Goal: Check status: Check status

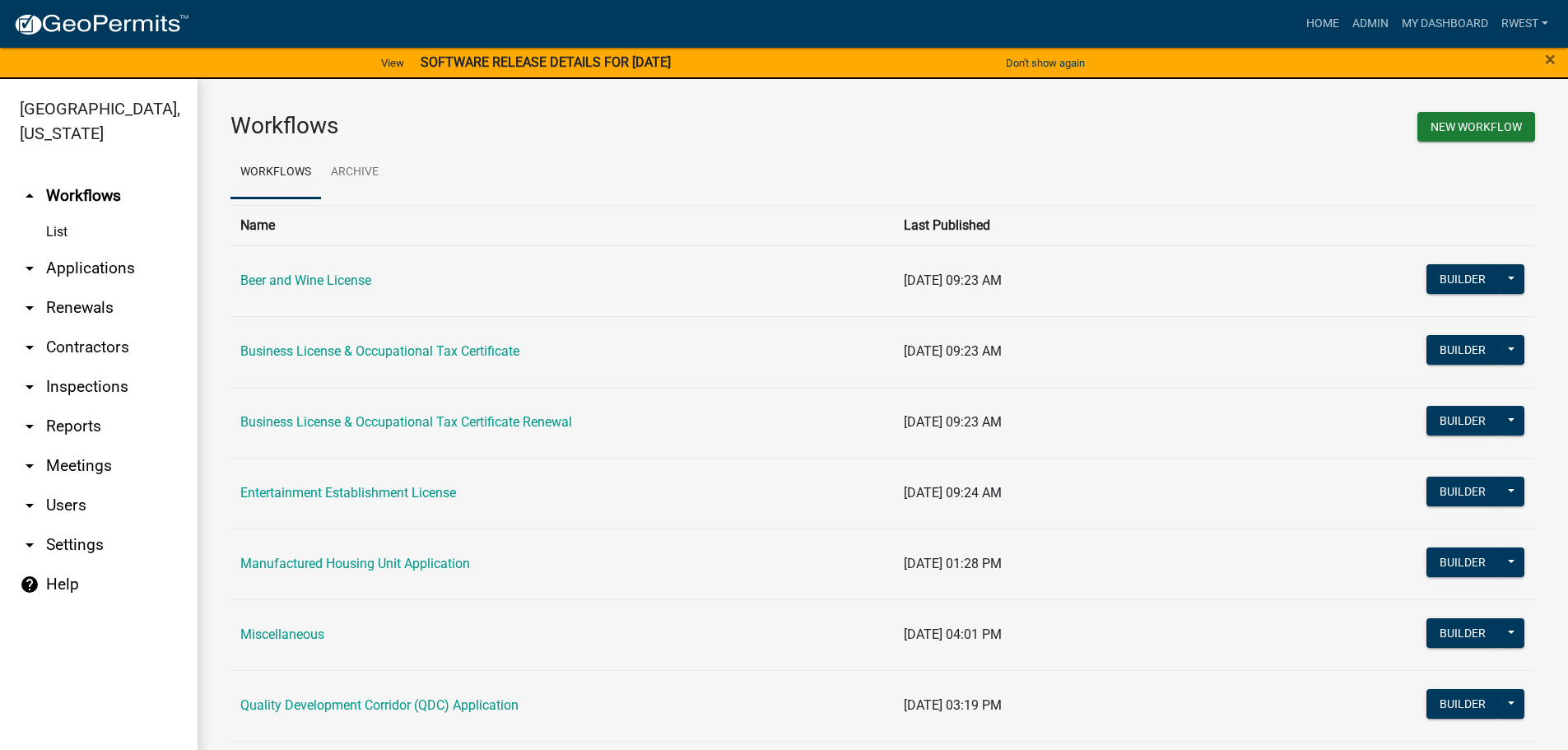
click at [102, 248] on link "arrow_drop_down Applications" at bounding box center [99, 268] width 198 height 40
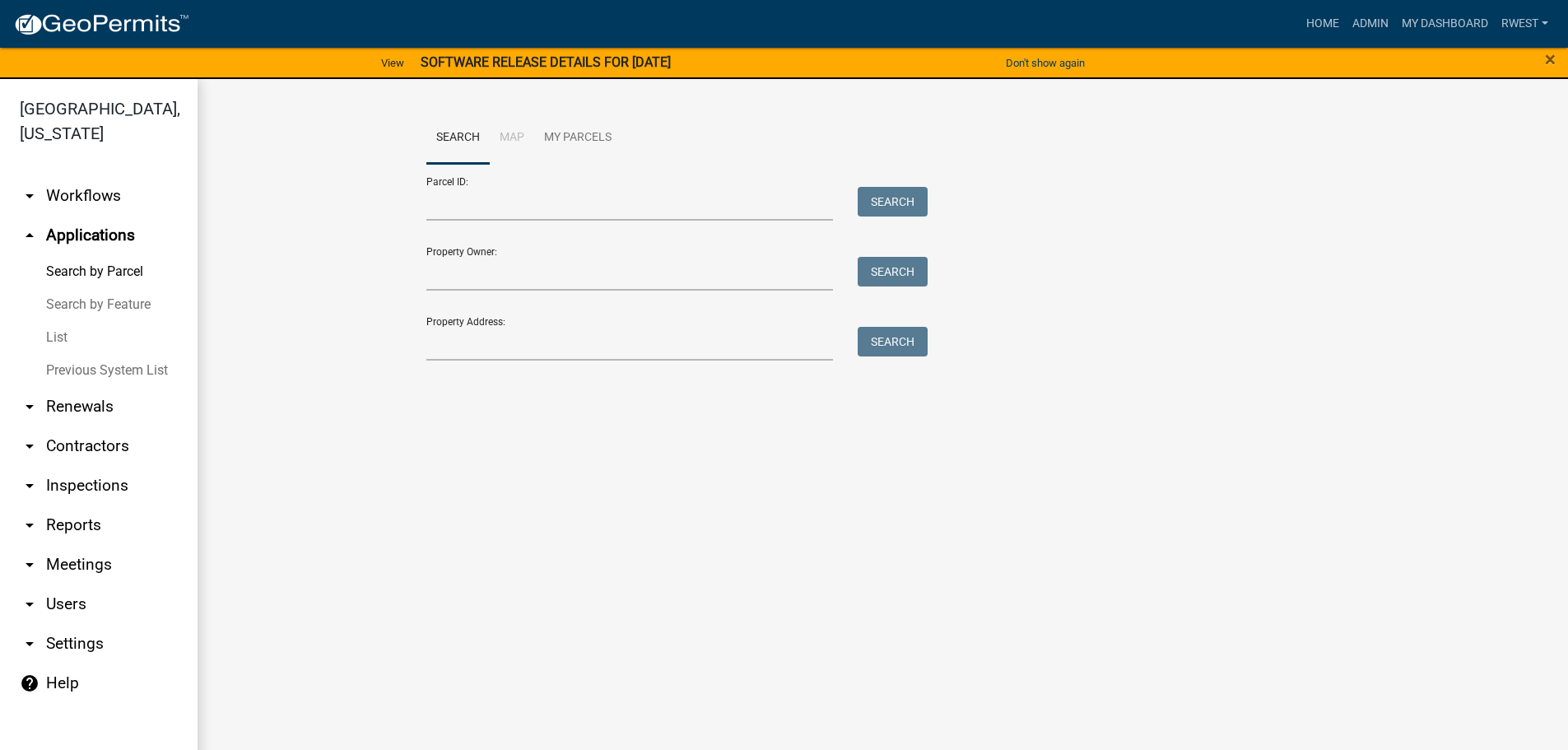
click at [424, 346] on div at bounding box center [630, 343] width 433 height 34
click at [437, 353] on input "Property Address:" at bounding box center [629, 343] width 407 height 34
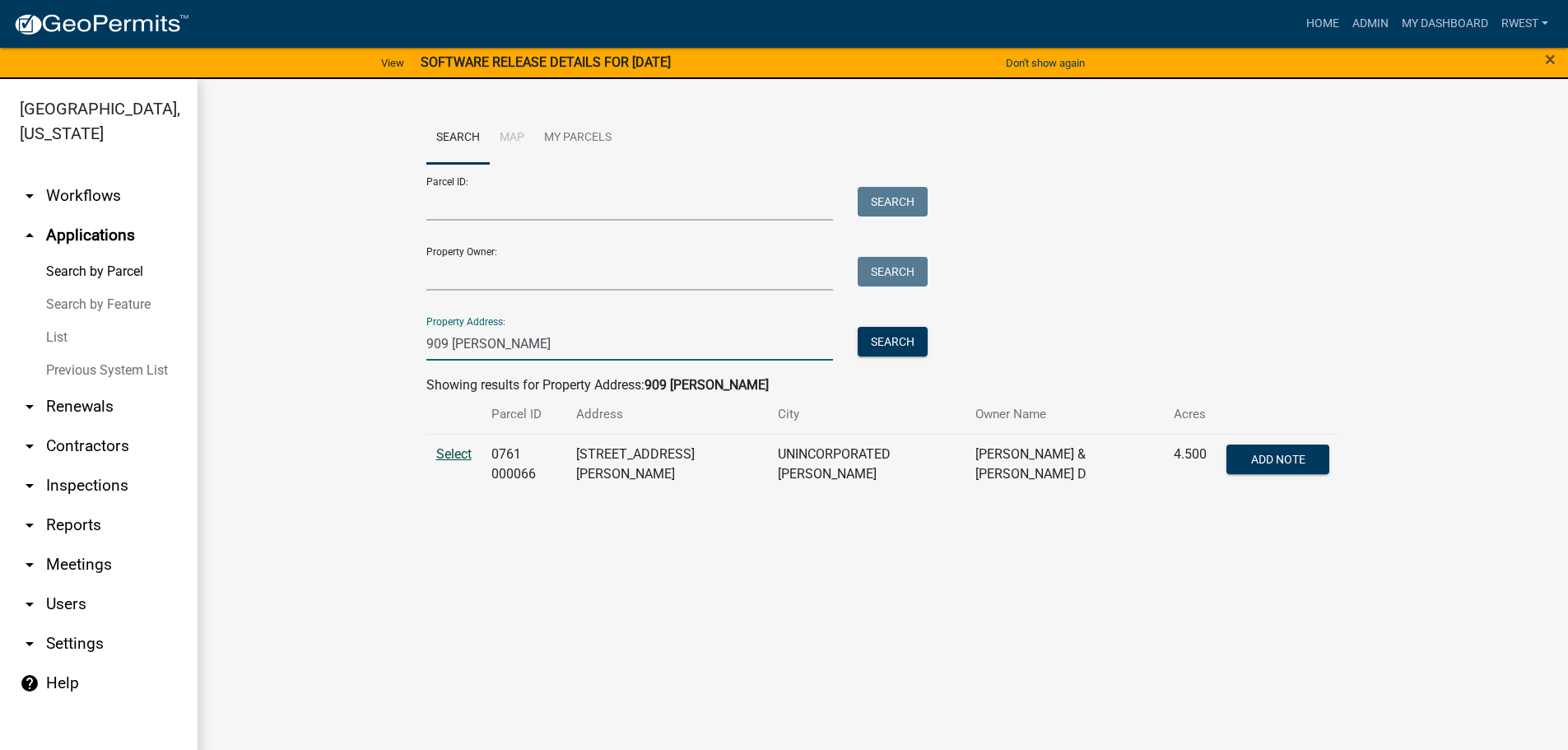
type input "909 [PERSON_NAME]"
click at [448, 454] on span "Select" at bounding box center [453, 453] width 35 height 15
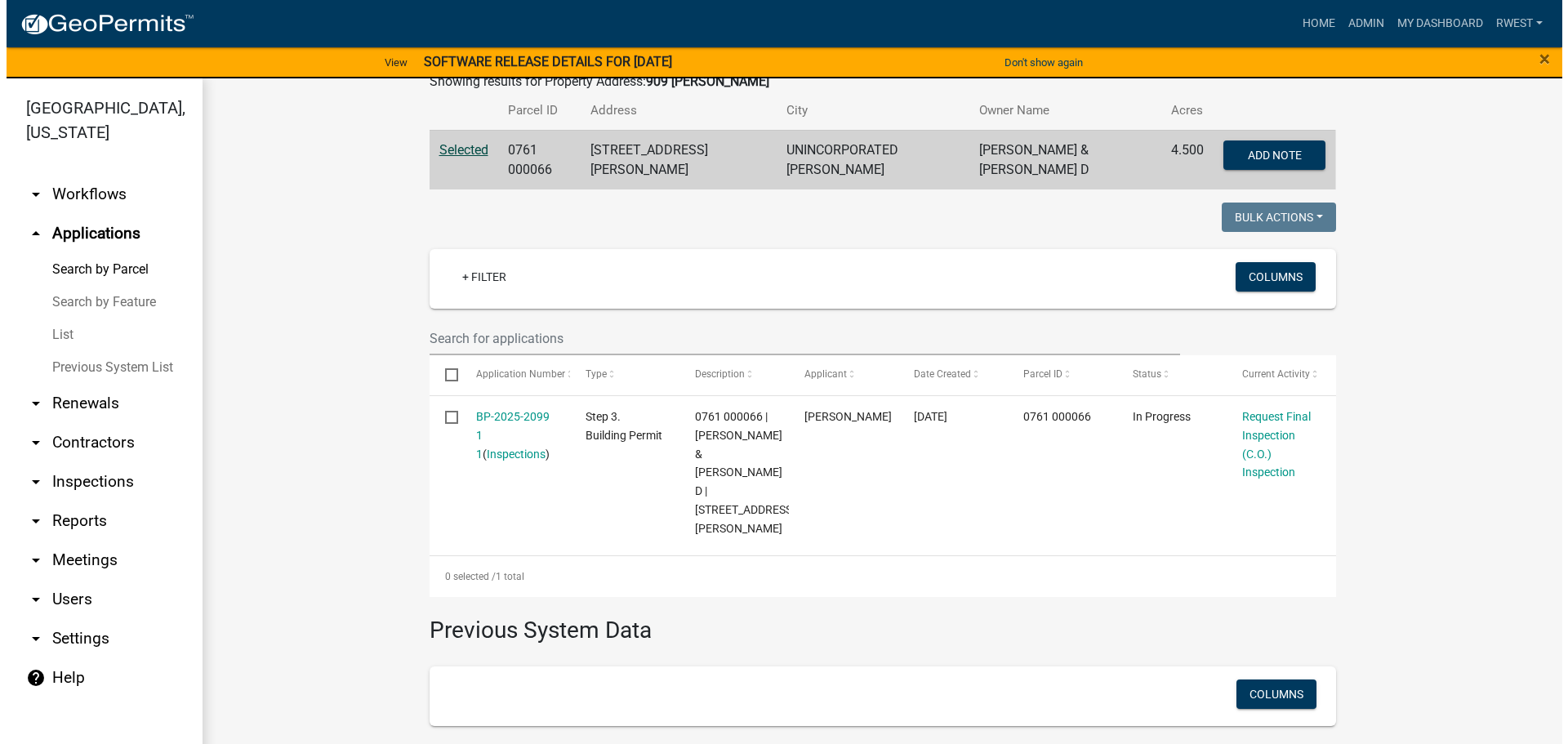
scroll to position [408, 0]
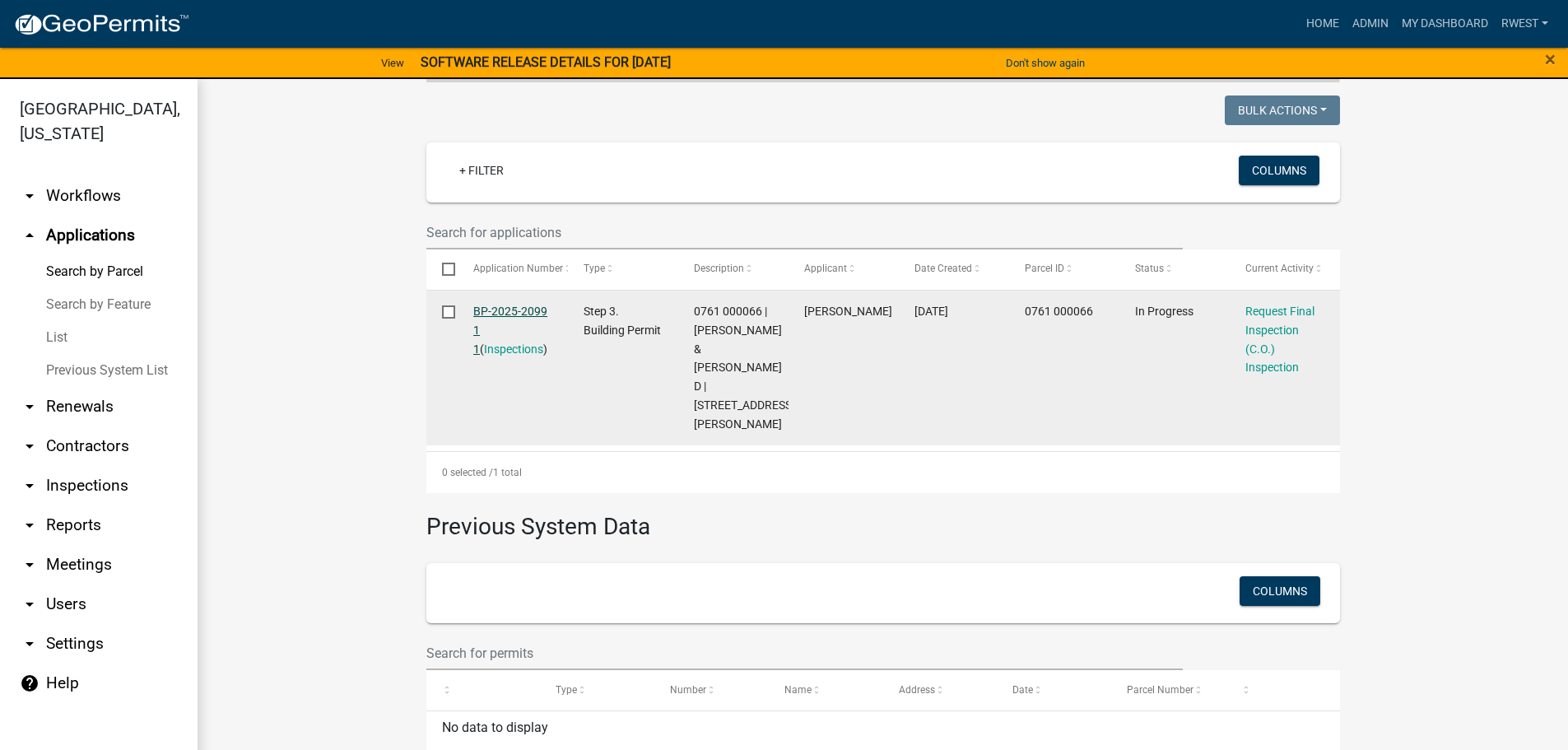
click at [514, 306] on link "BP-2025-2099 1 1" at bounding box center [511, 330] width 74 height 51
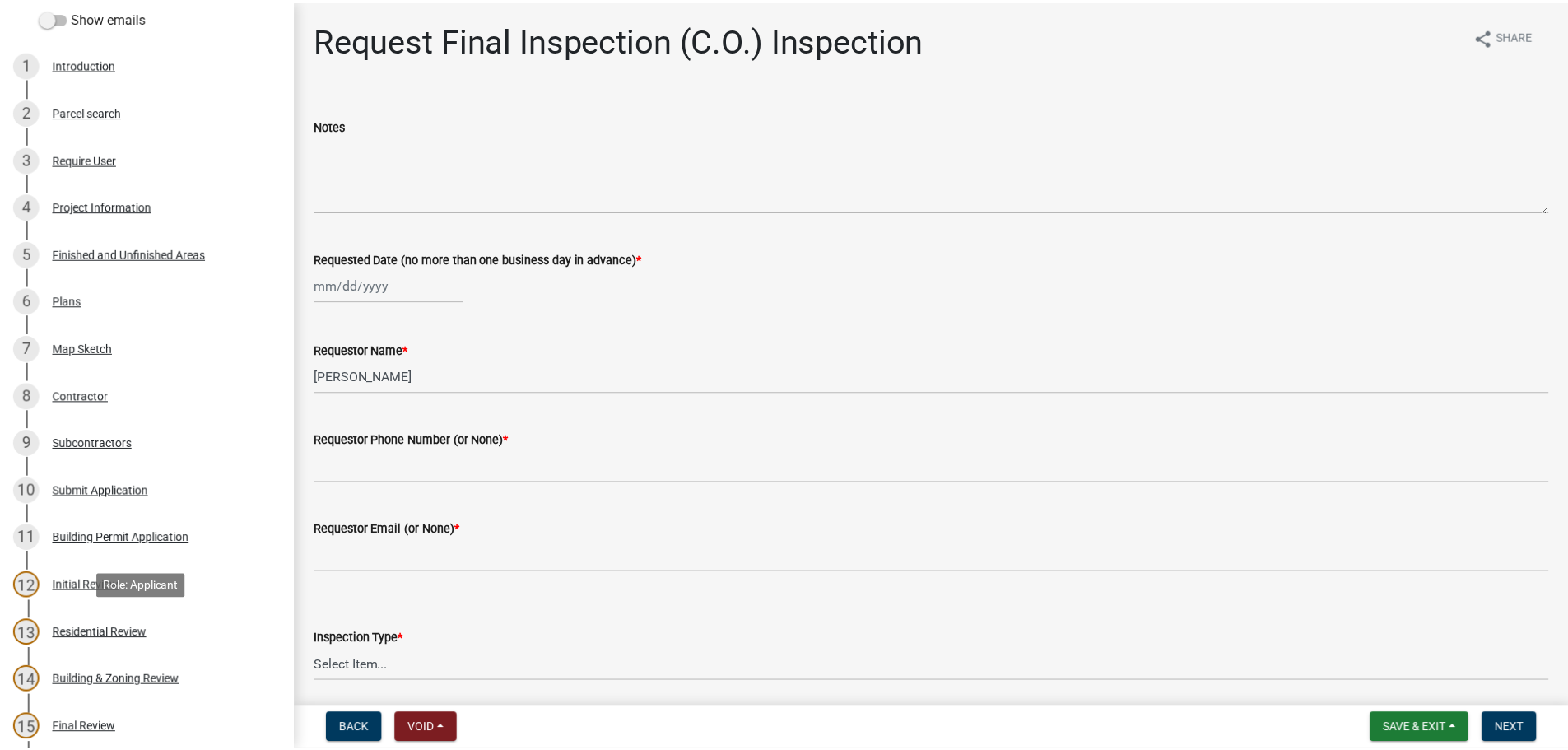
scroll to position [494, 0]
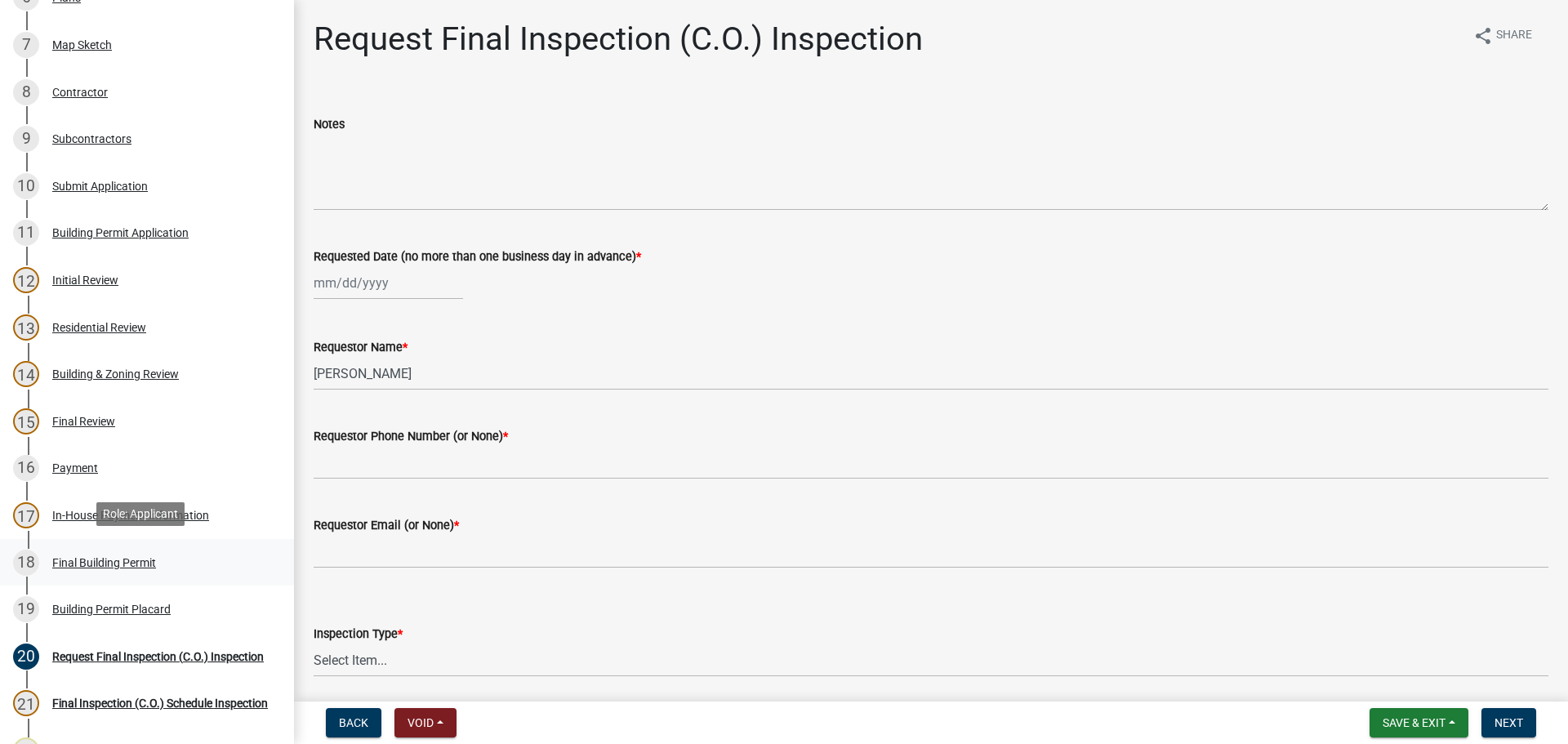
click at [99, 561] on div "Final Building Permit" at bounding box center [103, 562] width 103 height 12
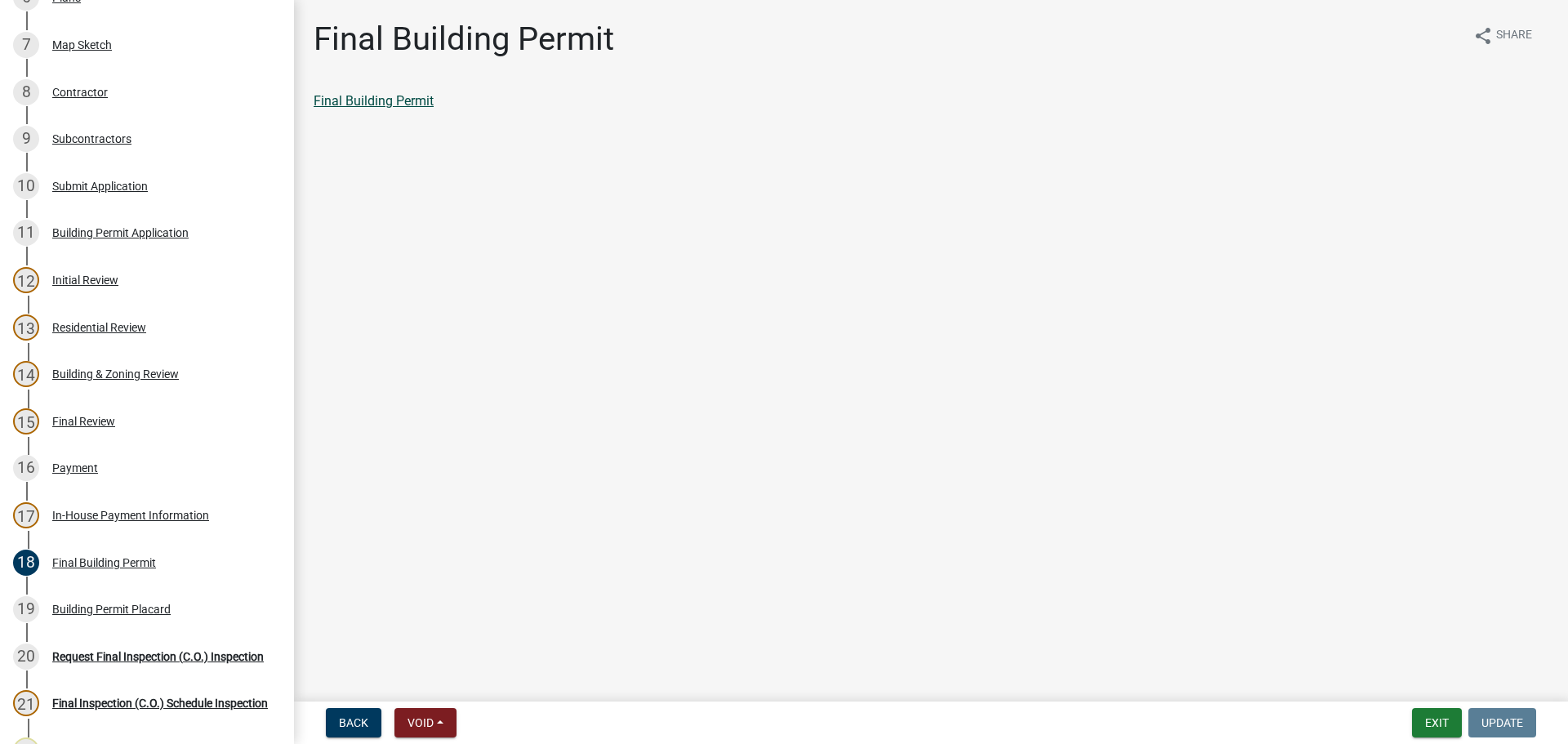
click at [367, 101] on link "Final Building Permit" at bounding box center [373, 100] width 120 height 15
click at [109, 611] on div "Building Permit Placard" at bounding box center [112, 609] width 119 height 12
click at [356, 102] on link "Building Permit Placard" at bounding box center [381, 100] width 136 height 15
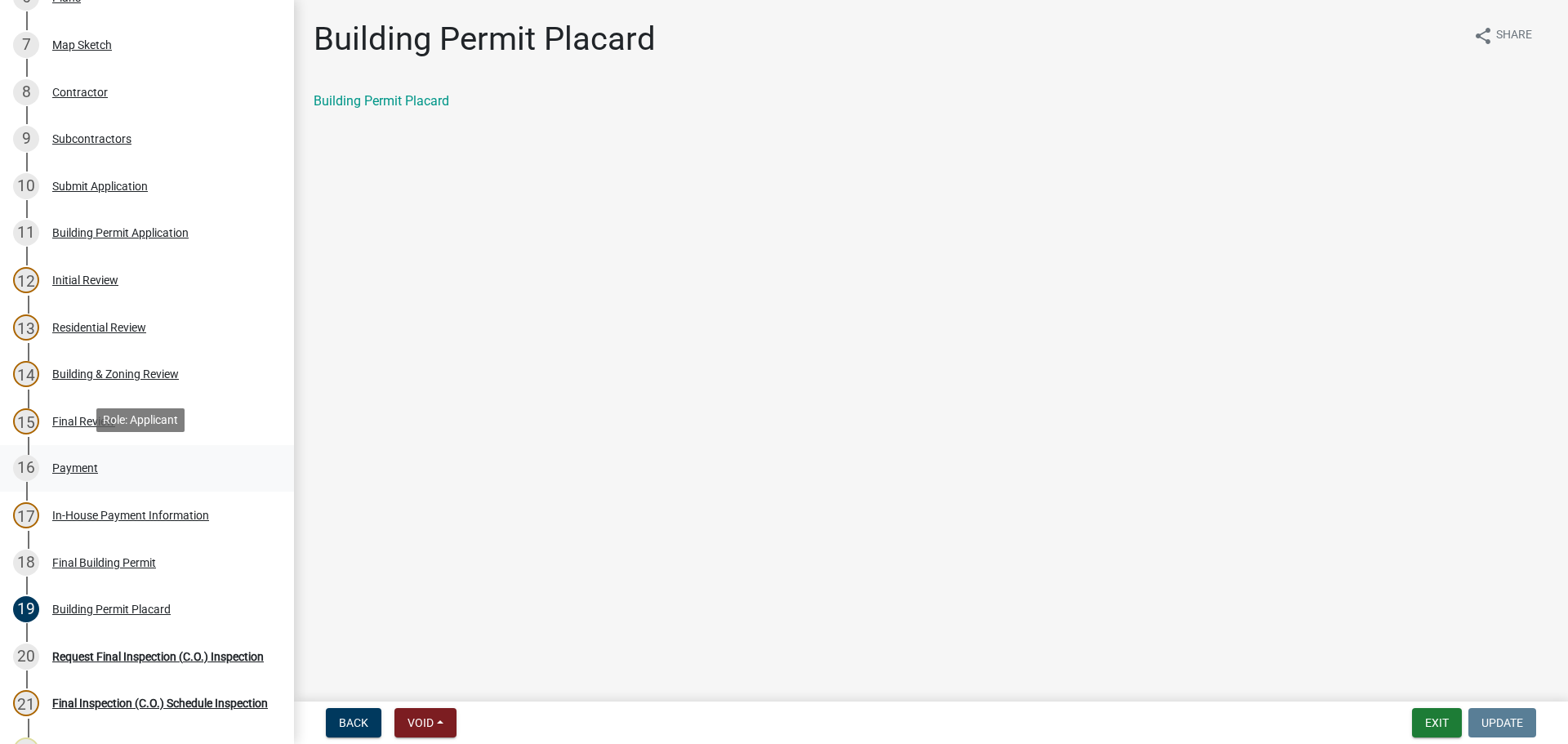
click at [64, 467] on div "Payment" at bounding box center [75, 468] width 46 height 12
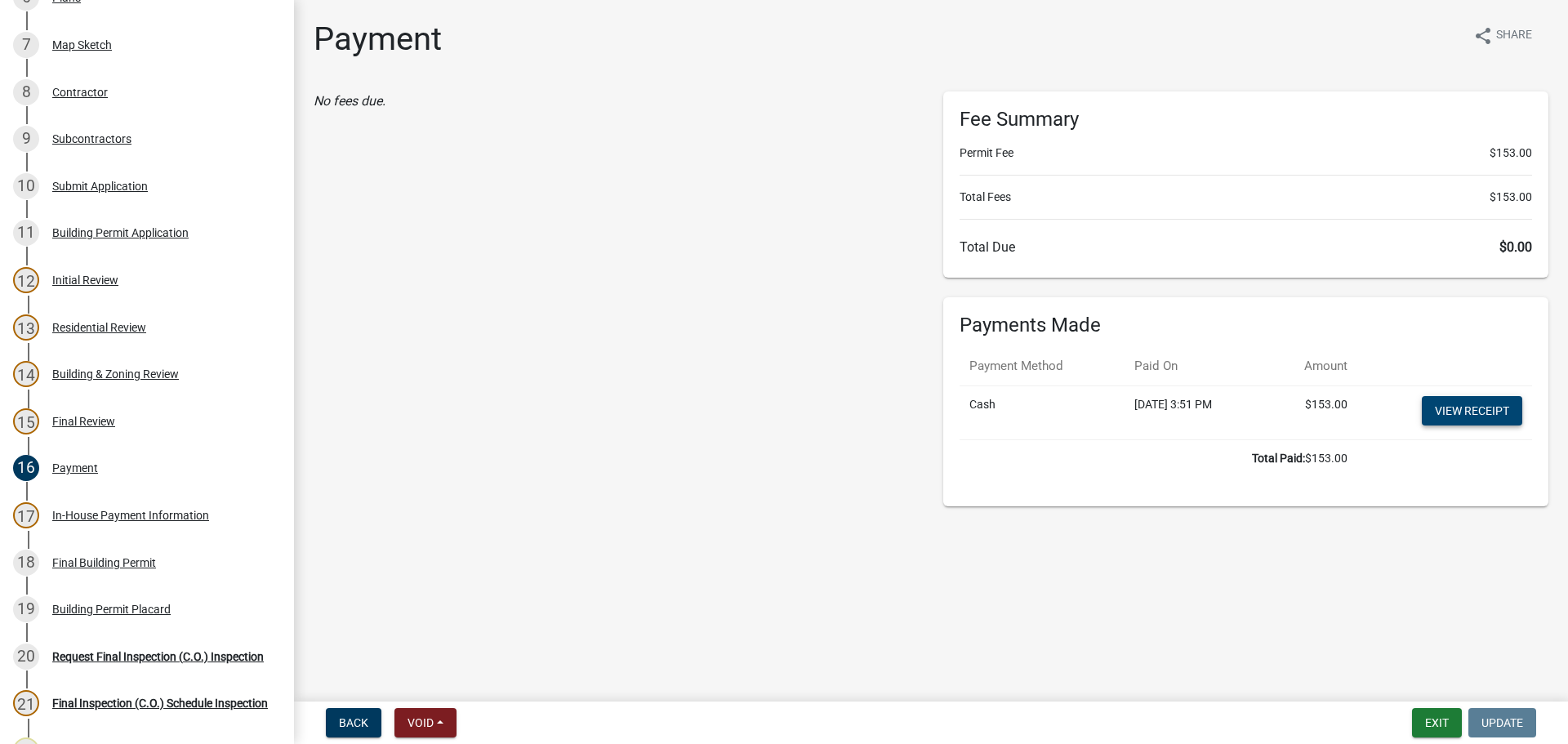
click at [1482, 411] on link "View receipt" at bounding box center [1472, 410] width 101 height 30
click at [1415, 718] on button "Exit" at bounding box center [1437, 722] width 49 height 30
